Goal: Task Accomplishment & Management: Complete application form

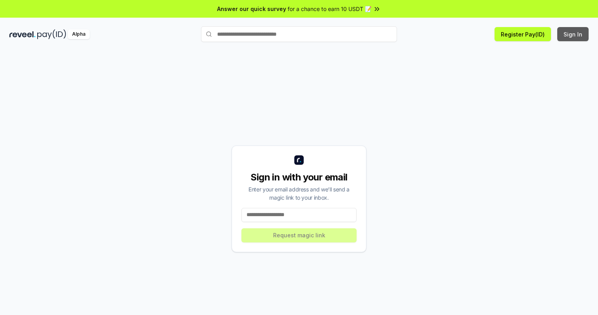
click at [574, 34] on button "Sign In" at bounding box center [572, 34] width 31 height 14
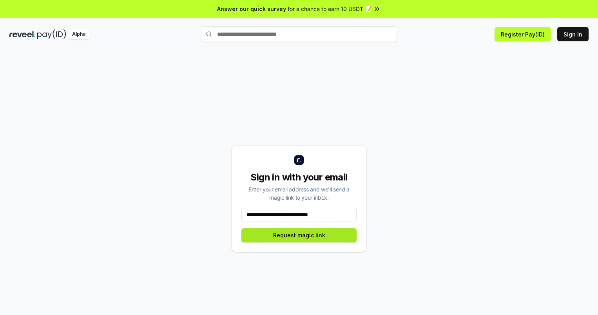
type input "**********"
click at [299, 235] on button "Request magic link" at bounding box center [298, 235] width 115 height 14
